Goal: Task Accomplishment & Management: Use online tool/utility

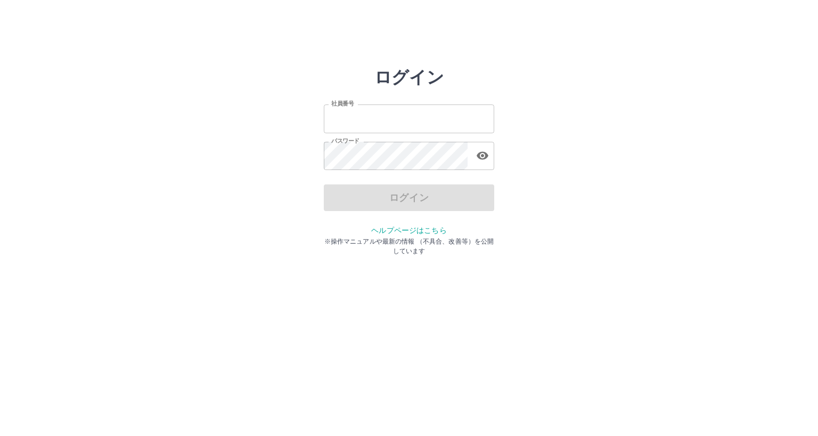
type input "*******"
click at [384, 196] on div "ログイン" at bounding box center [409, 197] width 170 height 27
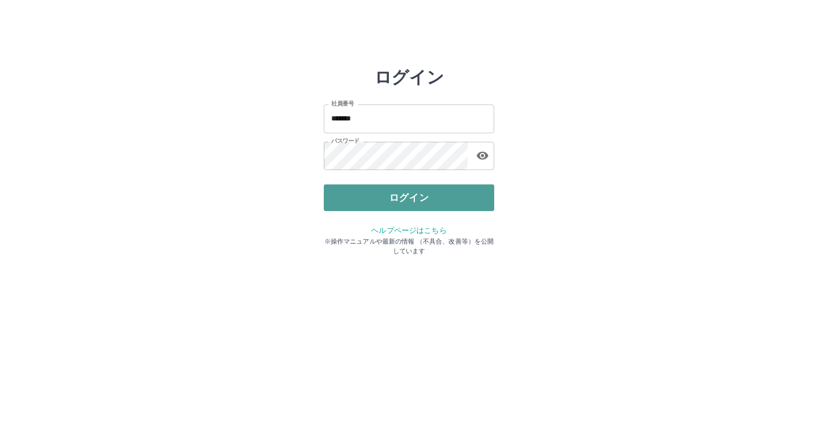
click at [396, 196] on button "ログイン" at bounding box center [409, 197] width 170 height 27
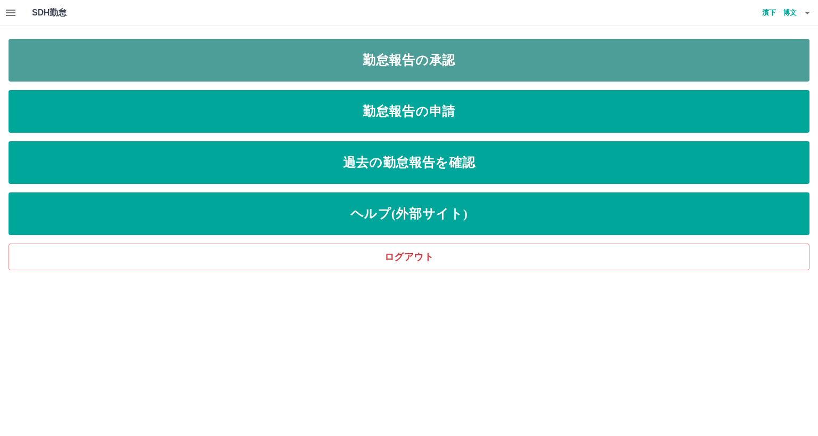
click at [381, 57] on link "勤怠報告の承認" at bounding box center [409, 60] width 801 height 43
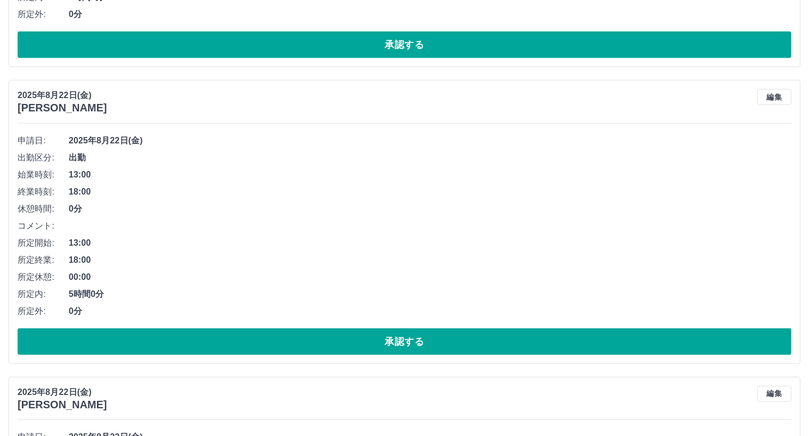
scroll to position [3, 0]
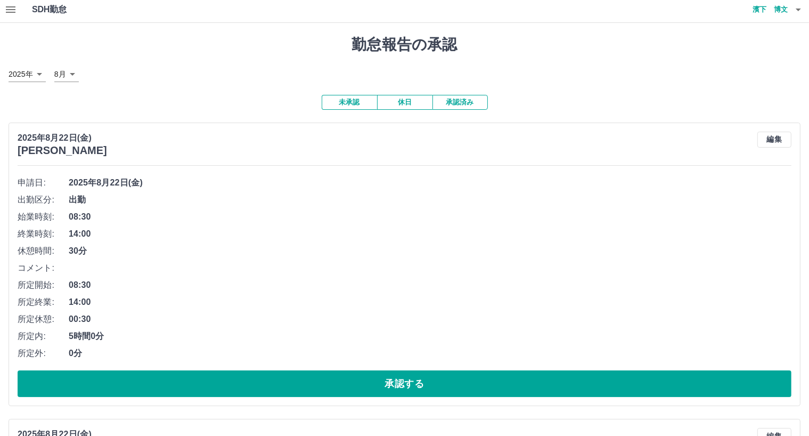
click at [459, 101] on button "承認済み" at bounding box center [459, 102] width 55 height 15
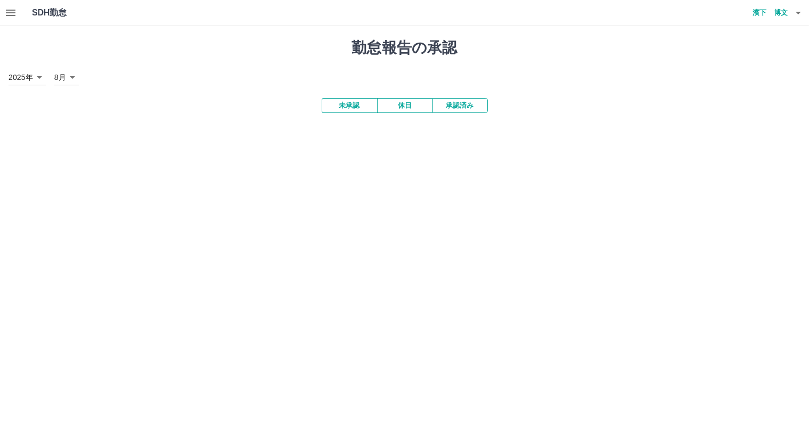
scroll to position [0, 0]
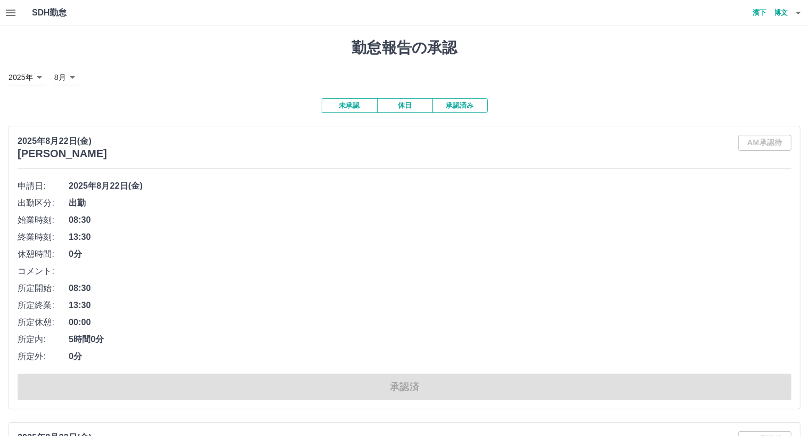
click at [796, 13] on icon "button" at bounding box center [798, 12] width 13 height 13
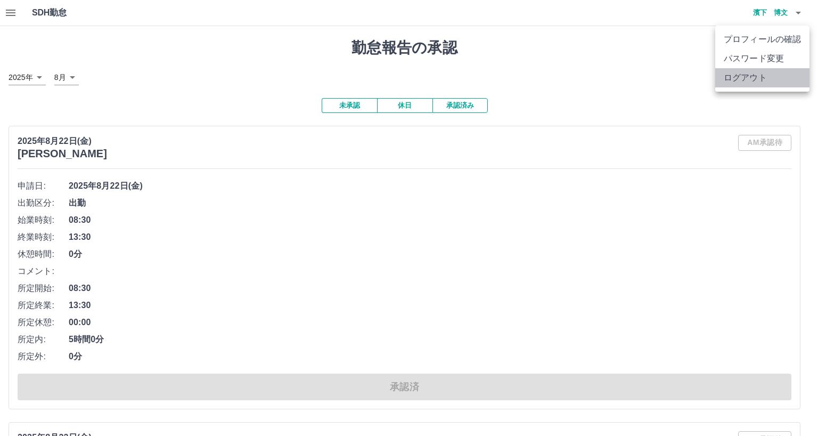
click at [760, 73] on li "ログアウト" at bounding box center [762, 77] width 94 height 19
